Goal: Task Accomplishment & Management: Use online tool/utility

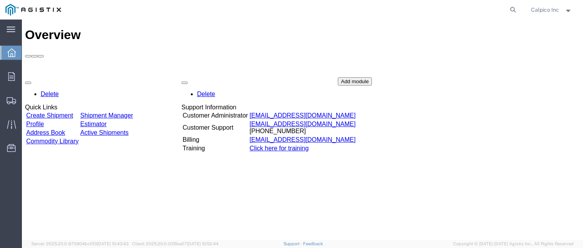
click at [245, 211] on div "Overview Delete Quick Links Create Shipment Shipment Manager Profile Estimator …" at bounding box center [302, 138] width 554 height 220
click at [212, 188] on div "Overview Delete Quick Links Create Shipment Shipment Manager Profile Estimator …" at bounding box center [302, 138] width 554 height 220
click at [67, 112] on link "Create Shipment" at bounding box center [49, 115] width 47 height 7
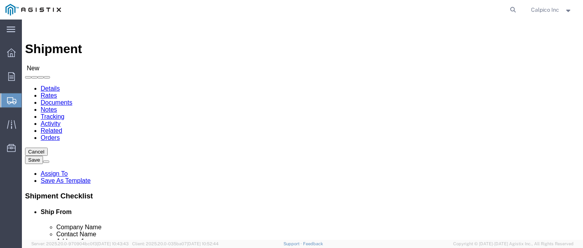
select select
drag, startPoint x: 155, startPoint y: 136, endPoint x: 133, endPoint y: 116, distance: 29.3
click select "Select Calpico PG&E"
select select "9596"
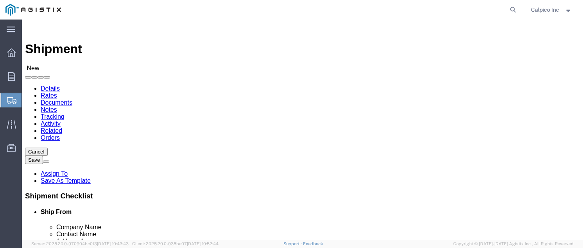
click select "Select Calpico PG&E"
select select "PURCHORD"
select select
click select "Select All Others [GEOGRAPHIC_DATA] [GEOGRAPHIC_DATA] [GEOGRAPHIC_DATA] [GEOGRA…"
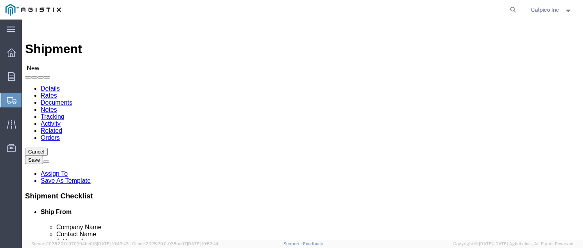
select select "19740"
click select "Select All Others [GEOGRAPHIC_DATA] [GEOGRAPHIC_DATA] [GEOGRAPHIC_DATA] [GEOGRA…"
type input "Y"
select select "MYPROFILE"
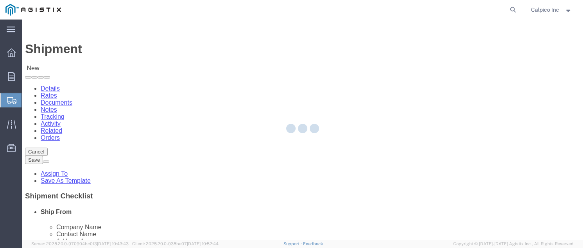
type input "CALPICO"
type input "Calpico Inc"
type input "[STREET_ADDRESS]"
type input "[GEOGRAPHIC_DATA]"
type input "94080"
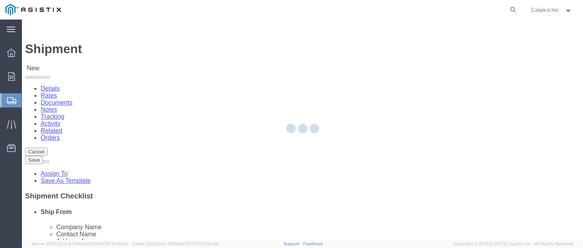
type input "6505882241"
type input "[EMAIL_ADDRESS][DOMAIN_NAME]"
checkbox input "true"
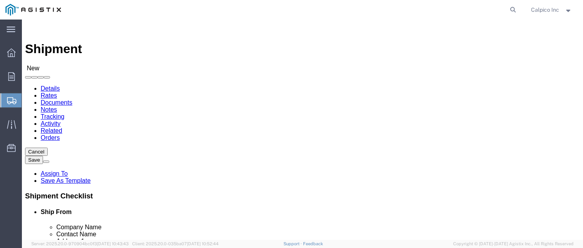
select select "CA"
click input "text"
type input "PG"
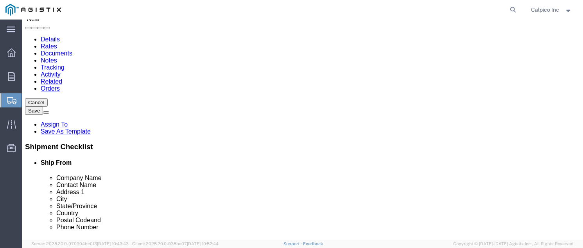
scroll to position [104, 0]
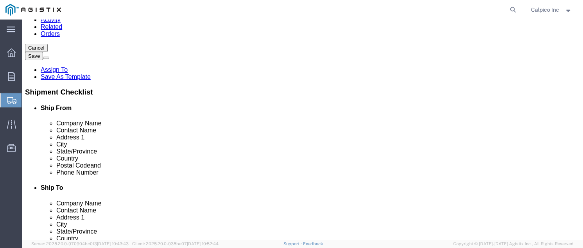
click p "PGE FREMONT - PG&E - (PG&E) [STREET_ADDRESS][PERSON_NAME][PERSON_NAME]"
select select
type input "PGE FREMONT"
type input "PG&E"
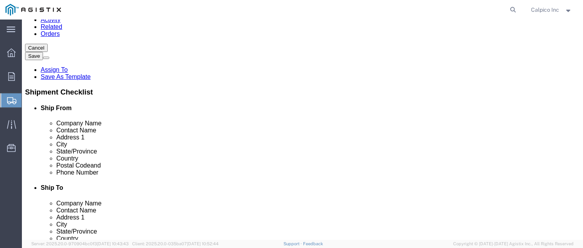
type input "[STREET_ADDRESS][PERSON_NAME]"
type input "FREMONT"
type input "94538"
type input "6505882241"
select select "CA"
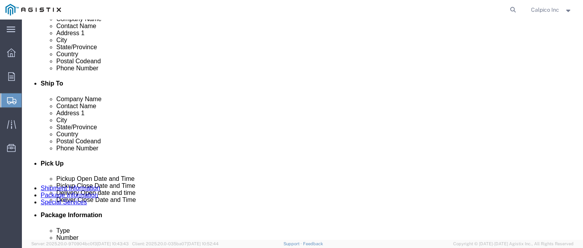
scroll to position [312, 0]
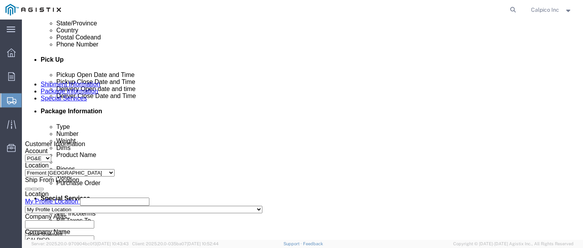
type input "PGE FREMONT"
click div "[DATE] 4:00 PM"
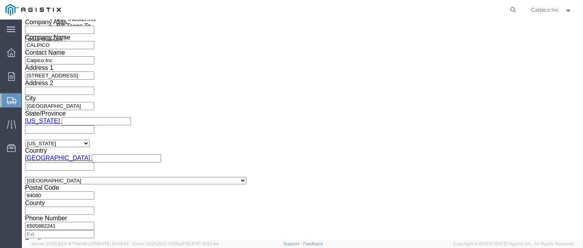
type input "5:00 PM"
click button "Apply"
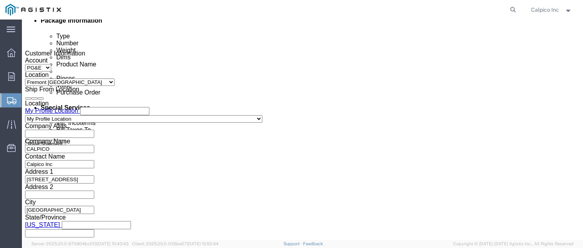
scroll to position [351, 0]
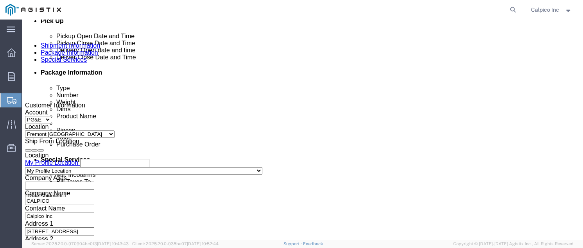
click div
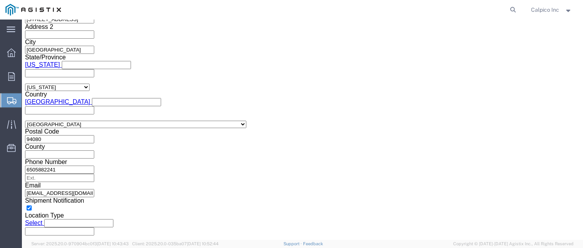
click button "Apply"
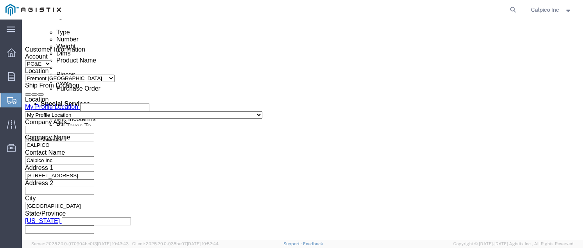
click div
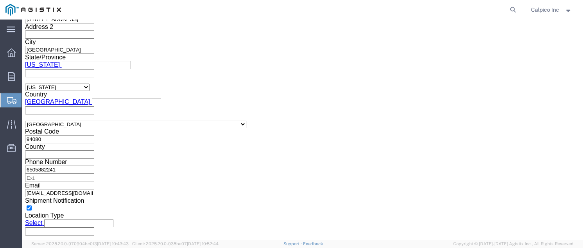
click button "Apply"
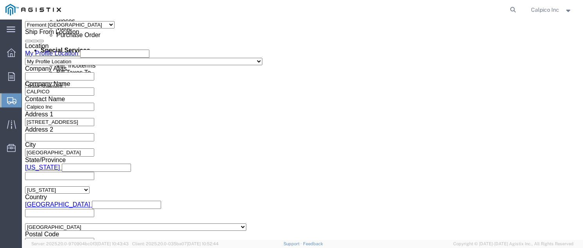
scroll to position [459, 0]
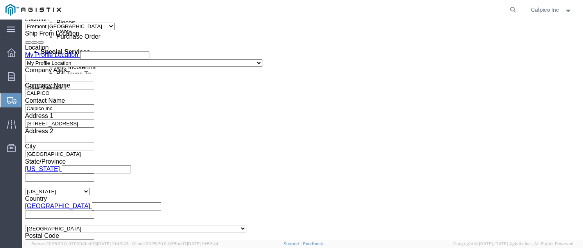
click input "text"
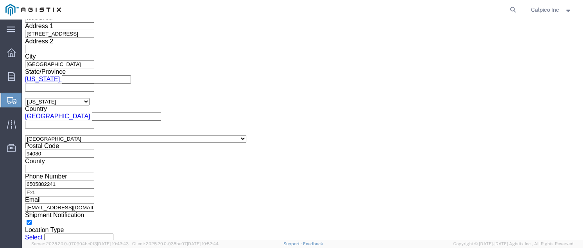
scroll to position [563, 0]
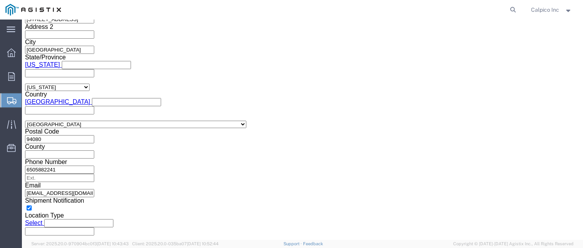
type input "3501424096"
click button "Continue"
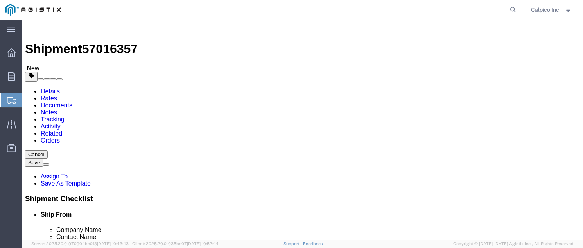
click select "Select Bulk Bundle(s) Cardboard Box(es) Carton(s) Crate(s) Drum(s) (Fiberboard)…"
select select "YRPK"
click select "Select Bulk Bundle(s) Cardboard Box(es) Carton(s) Crate(s) Drum(s) (Fiberboard)…"
click input "text"
type input "24"
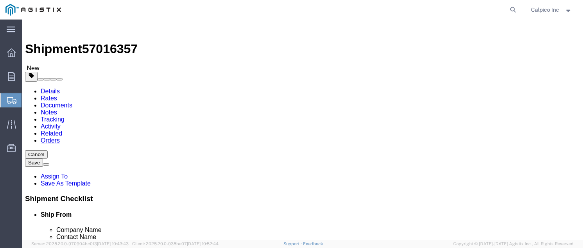
click input "text"
type input "7"
click input "text"
type input "7"
click input "0.00"
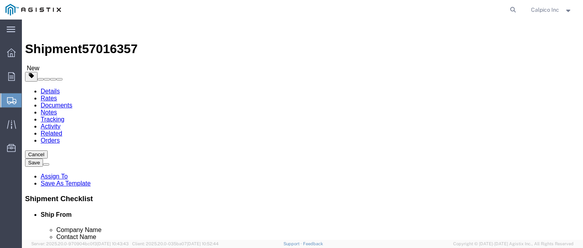
drag, startPoint x: 95, startPoint y: 190, endPoint x: 44, endPoint y: 190, distance: 51.2
click div "Weight 0.00 Select kgs lbs Ship. t°"
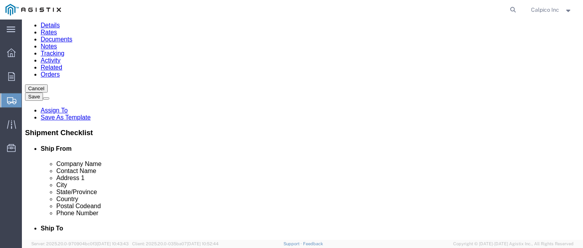
scroll to position [67, 0]
type input "9"
click link "Add Content"
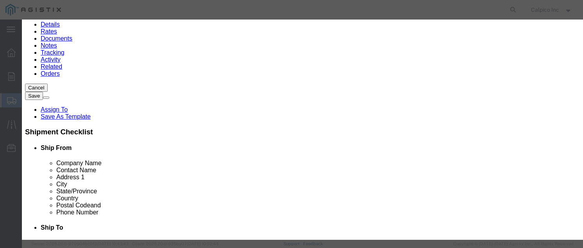
click input "text"
type input "m"
type input "Model C End Seals"
type input "2"
type input "130.30"
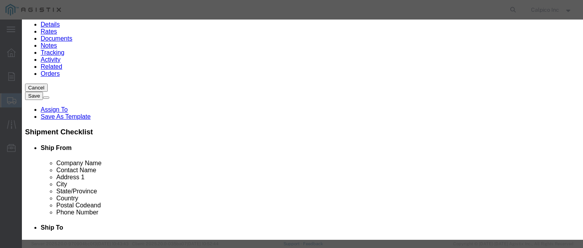
click button "Save & Close"
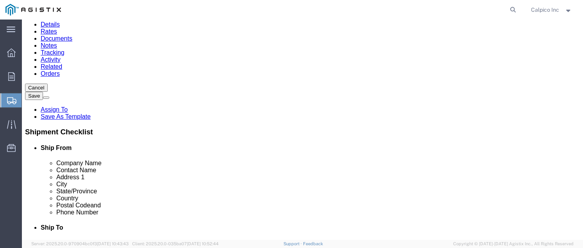
click button "Rate Shipment"
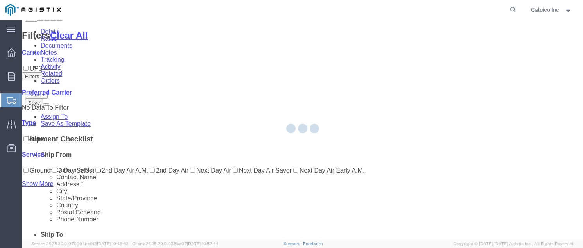
scroll to position [0, 0]
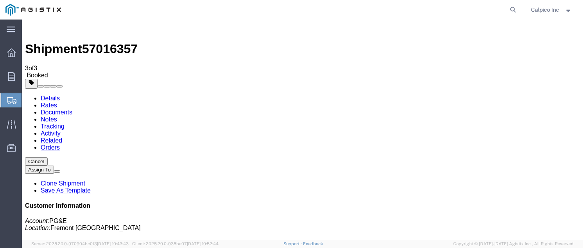
click at [14, 9] on img at bounding box center [32, 10] width 55 height 12
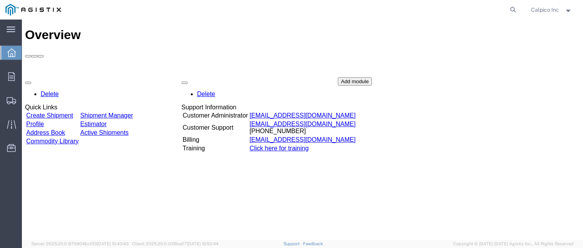
click at [67, 112] on link "Create Shipment" at bounding box center [49, 115] width 47 height 7
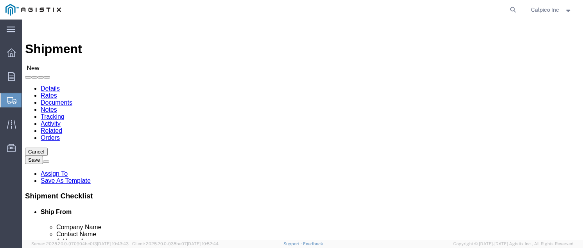
click select "Select Calpico PG&E"
select select "9596"
click select "Select Calpico PG&E"
select select "PURCHORD"
select select
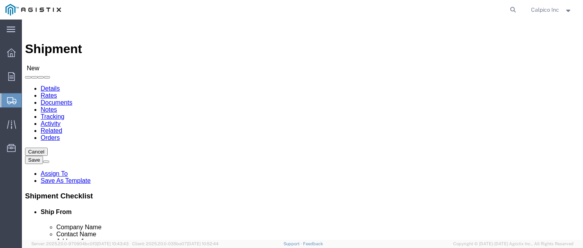
select select
click select "Select All Others [GEOGRAPHIC_DATA] [GEOGRAPHIC_DATA] [GEOGRAPHIC_DATA] [GEOGRA…"
select select "23082"
click select "Select All Others [GEOGRAPHIC_DATA] [GEOGRAPHIC_DATA] [GEOGRAPHIC_DATA] [GEOGRA…"
select select "MYPROFILE"
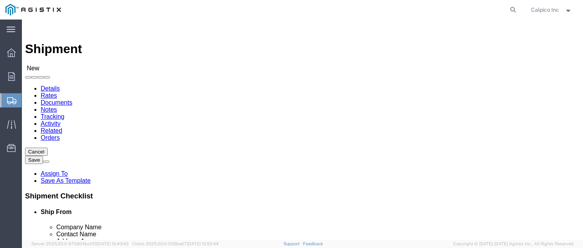
checkbox input "true"
select select "CA"
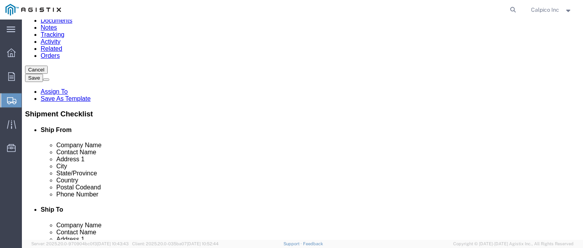
scroll to position [156, 0]
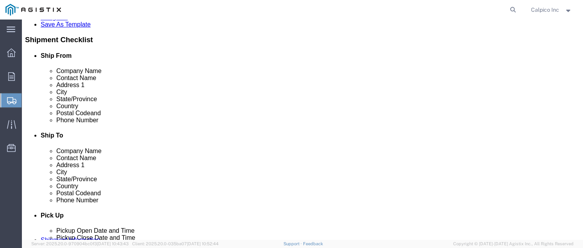
click input "text"
type input "s"
type input "stockt"
click p "- PG&E - (Shipping Receiving) [STREET_ADDRESS][PERSON_NAME]"
select select "CA"
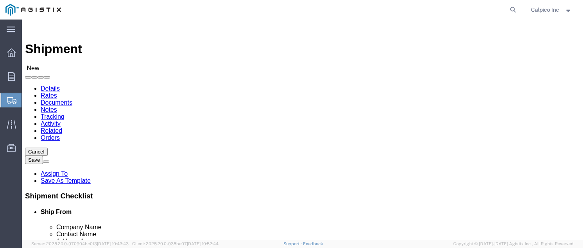
scroll to position [104, 0]
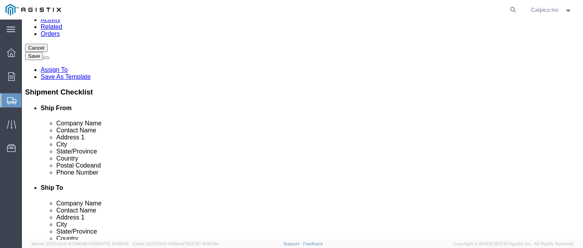
type input "Stockton"
drag, startPoint x: 329, startPoint y: 119, endPoint x: 254, endPoint y: 120, distance: 75.0
click div "Contact Name"
type input "PG&E"
click label "City"
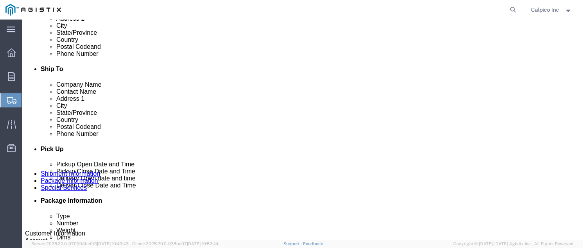
scroll to position [208, 0]
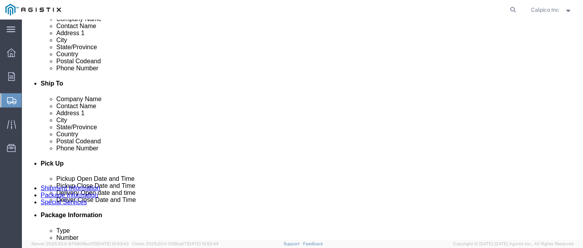
click input "text"
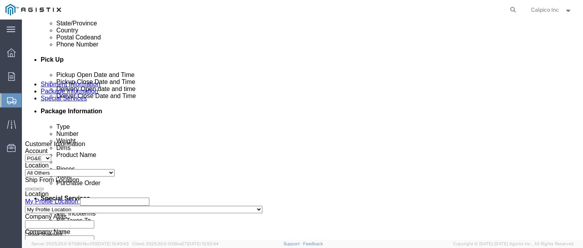
scroll to position [365, 0]
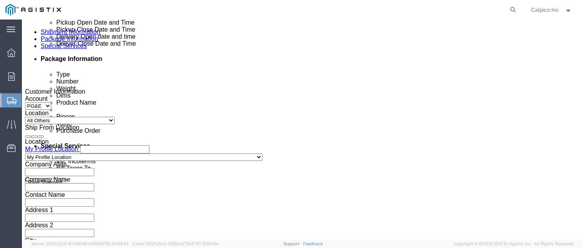
type input "6505882241"
click div
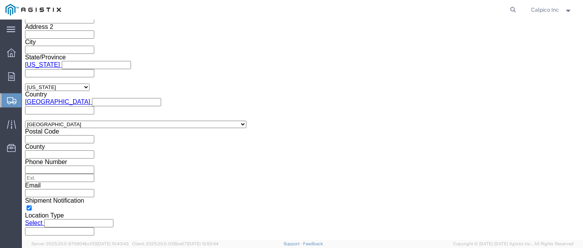
click button "Apply"
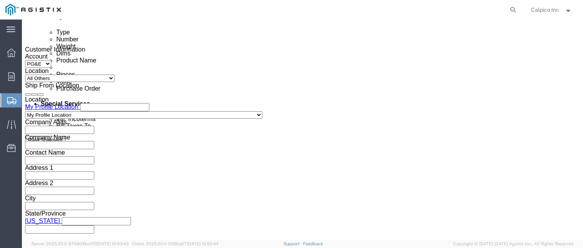
click div
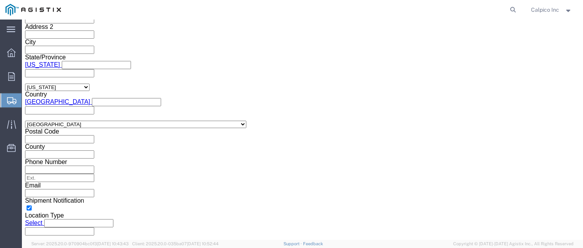
click div "Close Time 8:00 PM [DATE] 8:00 PM - [DATE] 8:00 PM Cancel Apply"
click button "Apply"
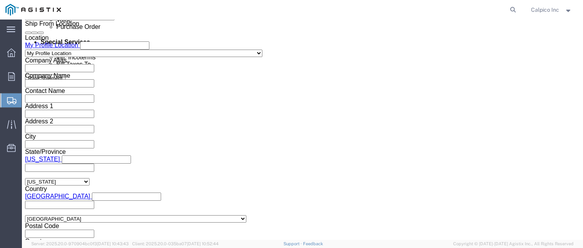
scroll to position [407, 0]
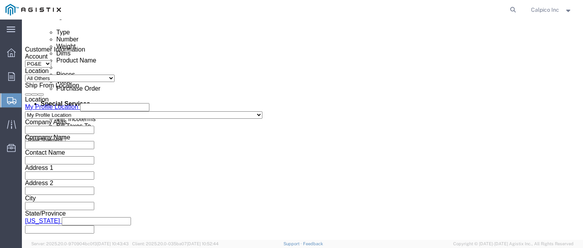
click input "text"
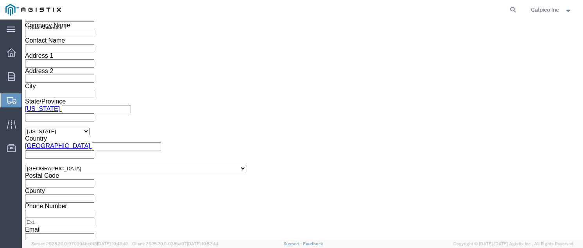
scroll to position [563, 0]
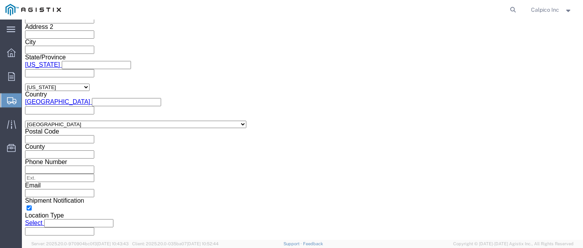
type input "3501422789"
click button "Continue"
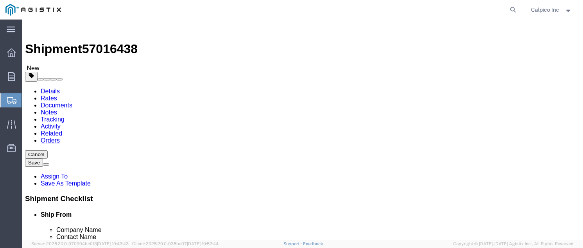
click select "Select Bulk Bundle(s) Cardboard Box(es) Carton(s) Crate(s) Drum(s) (Fiberboard)…"
select select "YRPK"
click input "text"
type input "18"
type input "7"
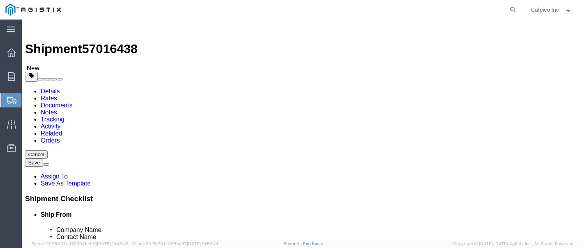
type input "7"
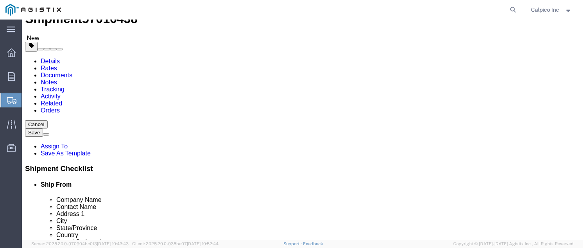
scroll to position [52, 0]
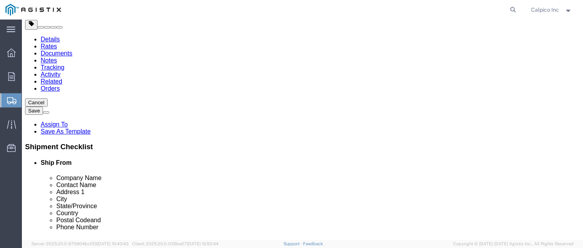
type input "5"
click link "Add Content"
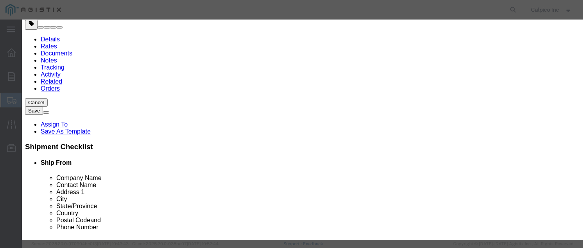
click input "text"
type input "<"
type input "Model C Endseals"
type input "2"
type input "106.60"
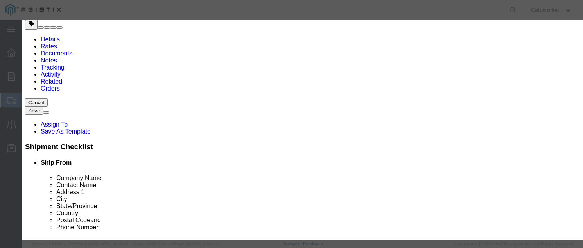
click button "Save & Close"
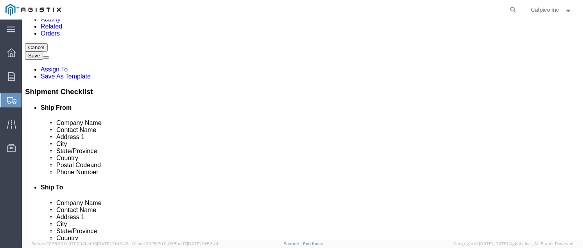
scroll to position [107, 0]
click button "Rate Shipment"
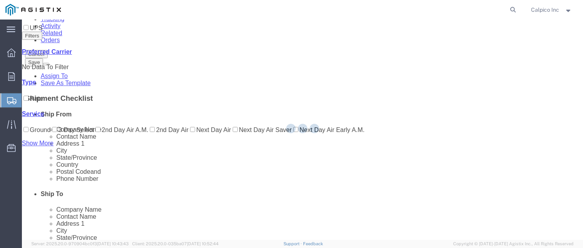
scroll to position [0, 0]
